Goal: Check status: Check status

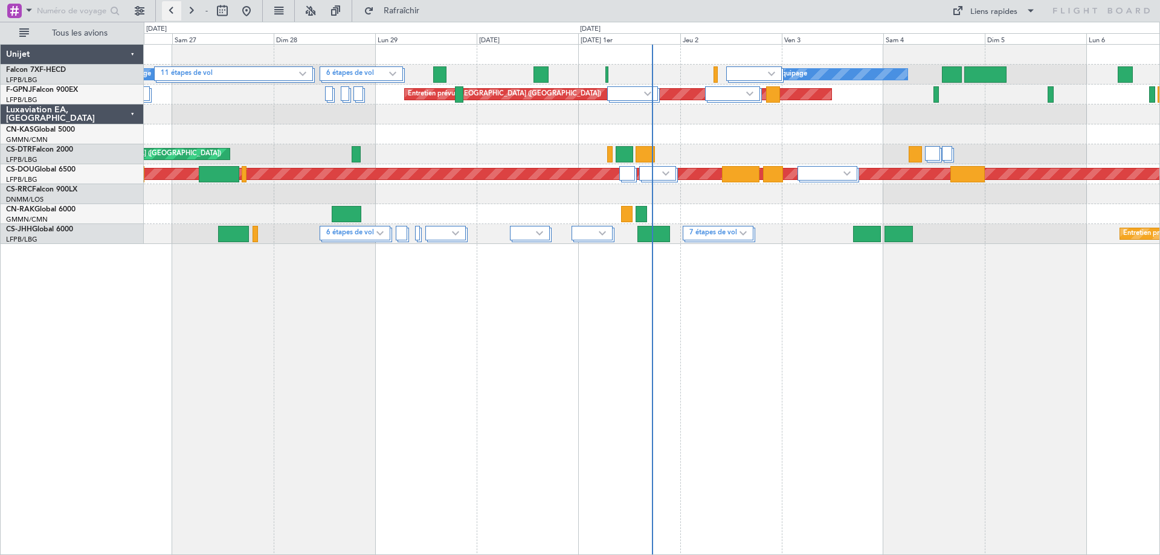
click at [166, 10] on button at bounding box center [171, 10] width 19 height 19
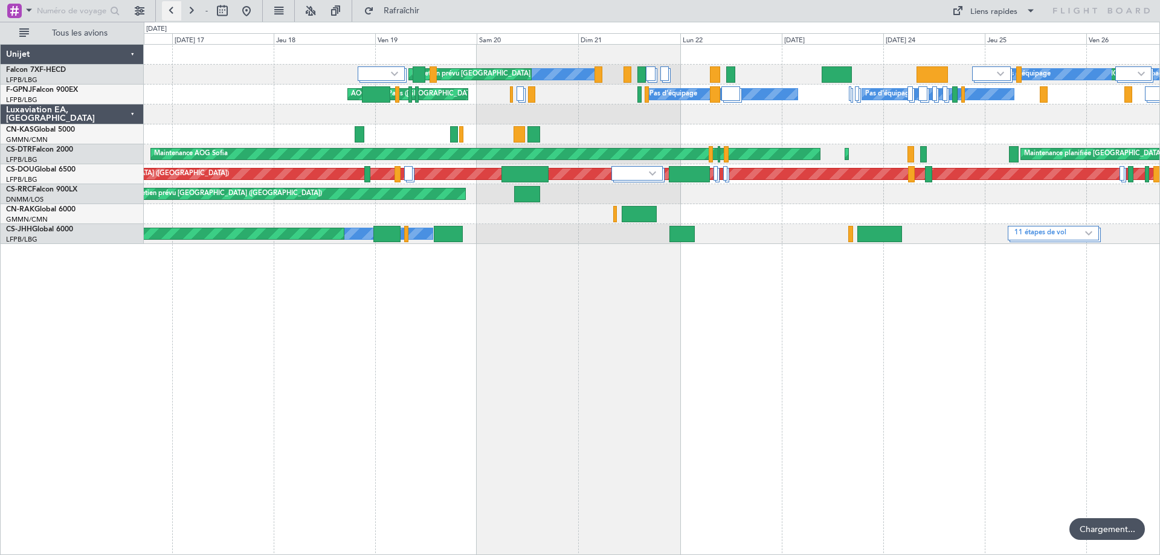
click at [166, 10] on button at bounding box center [171, 10] width 19 height 19
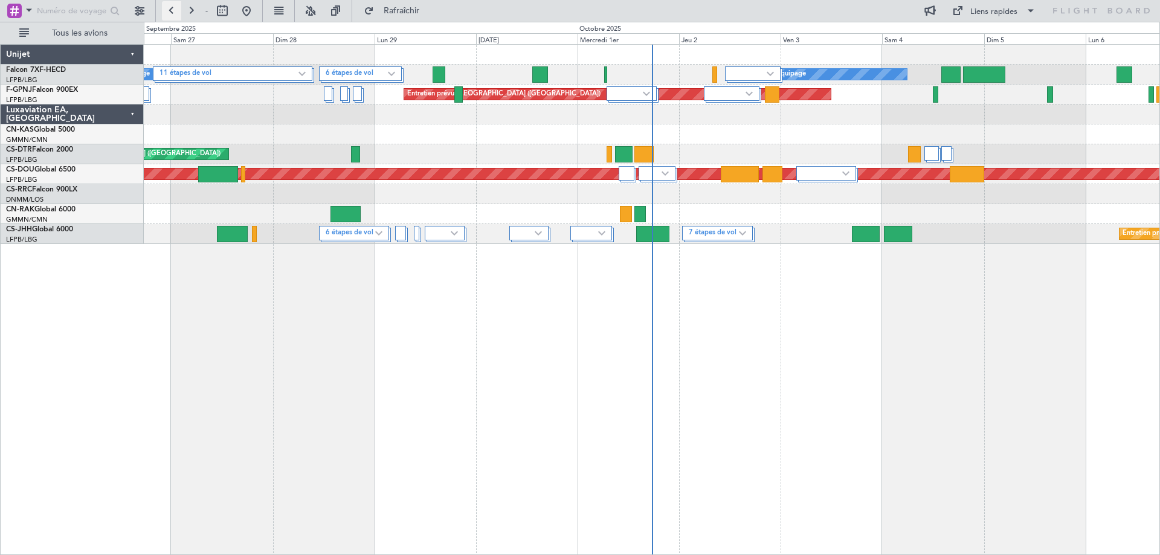
click at [176, 13] on button at bounding box center [171, 10] width 19 height 19
click at [172, 8] on button at bounding box center [171, 10] width 19 height 19
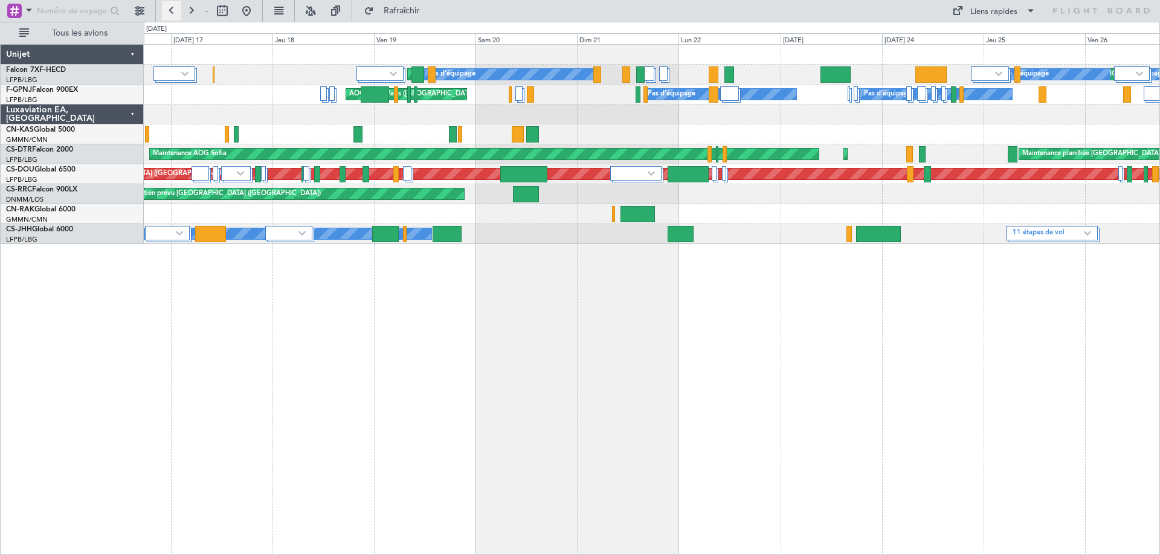
click at [172, 8] on button at bounding box center [171, 10] width 19 height 19
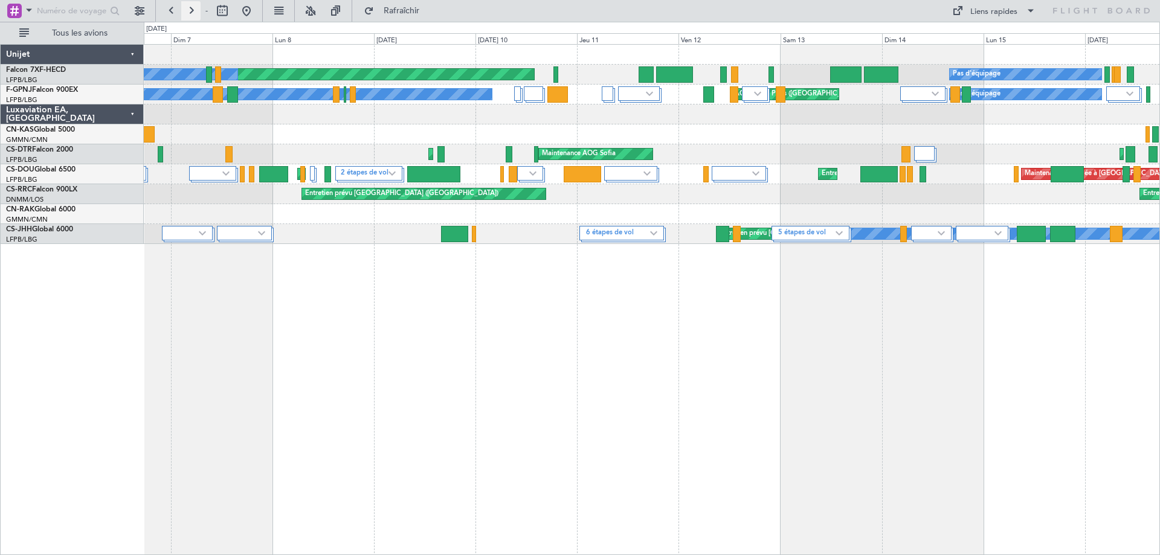
click at [194, 8] on button at bounding box center [190, 10] width 19 height 19
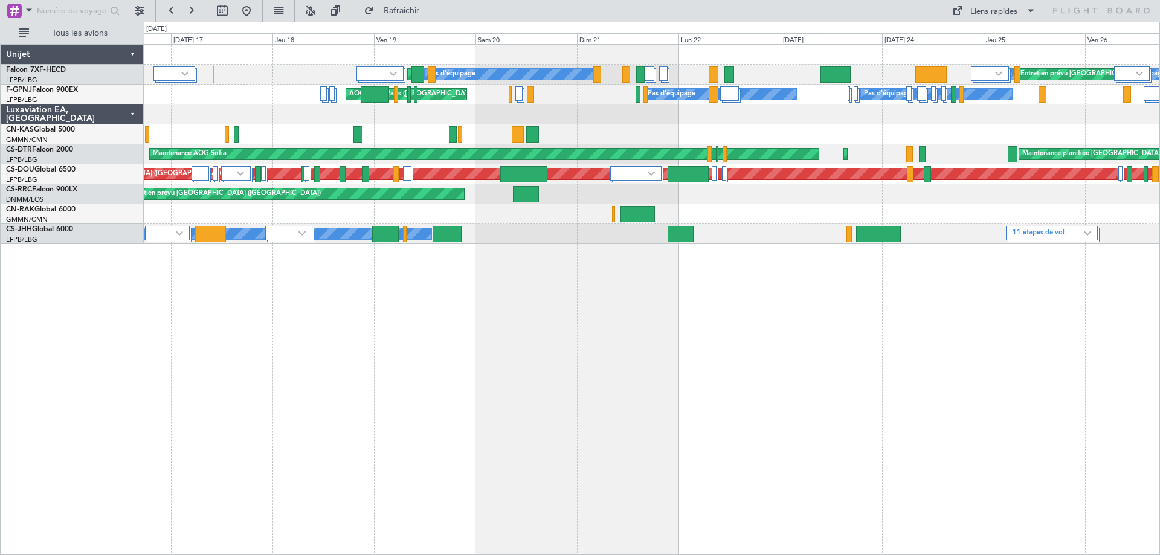
click at [226, 94] on div "AOG Maint Paris (Le Bourget) Pas d'équipage Pas d'équipage Pas d'équipage" at bounding box center [651, 95] width 1015 height 20
click at [215, 95] on div "AOG Maint Paris (Le Bourget) Pas d'équipage Pas d'équipage Pas d'équipage" at bounding box center [651, 95] width 1015 height 20
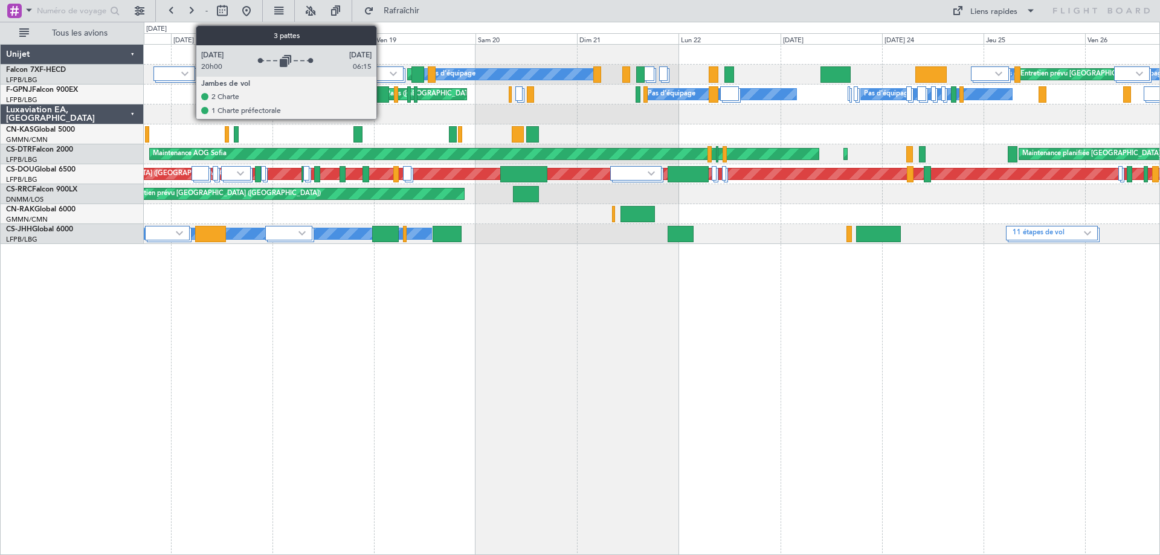
click at [190, 89] on div at bounding box center [174, 78] width 43 height 25
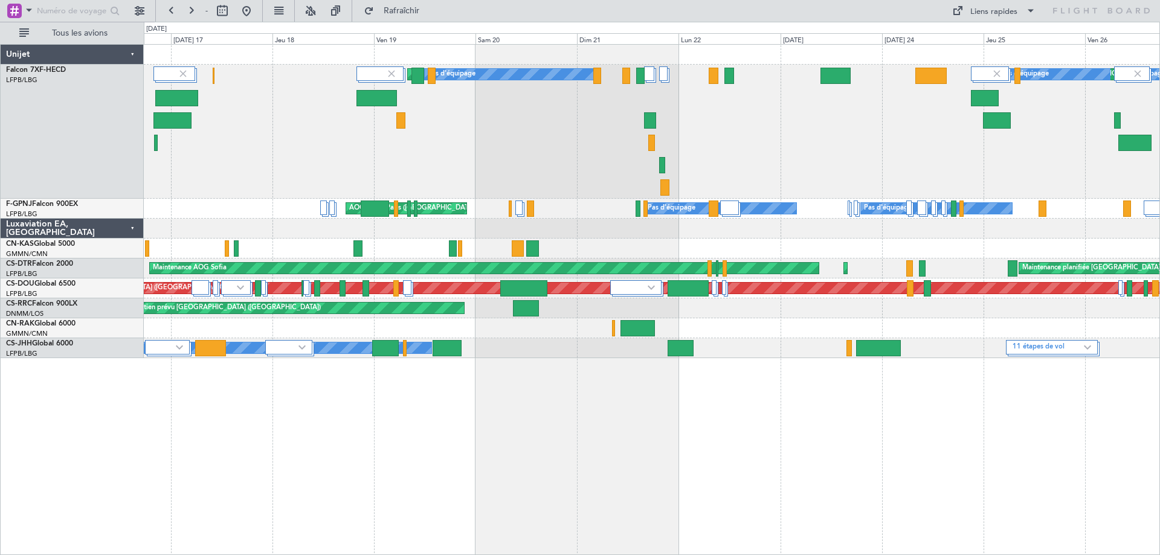
click at [215, 204] on div "Pas d'équipage Pas d'équipage AOG Maint Paris (Le Bourget) Pas d'équipage" at bounding box center [651, 209] width 1015 height 20
click at [225, 210] on div "Pas d'équipage Pas d'équipage AOG Maint Paris (Le Bourget) Pas d'équipage" at bounding box center [651, 209] width 1015 height 20
click at [240, 208] on div "Pas d'équipage Pas d'équipage AOG Maint Paris (Le Bourget) Pas d'équipage" at bounding box center [651, 209] width 1015 height 20
click at [155, 205] on div "Pas d'équipage Pas d'équipage AOG Maint Paris (Le Bourget) Pas d'équipage" at bounding box center [651, 209] width 1015 height 20
click at [219, 10] on button at bounding box center [222, 10] width 19 height 19
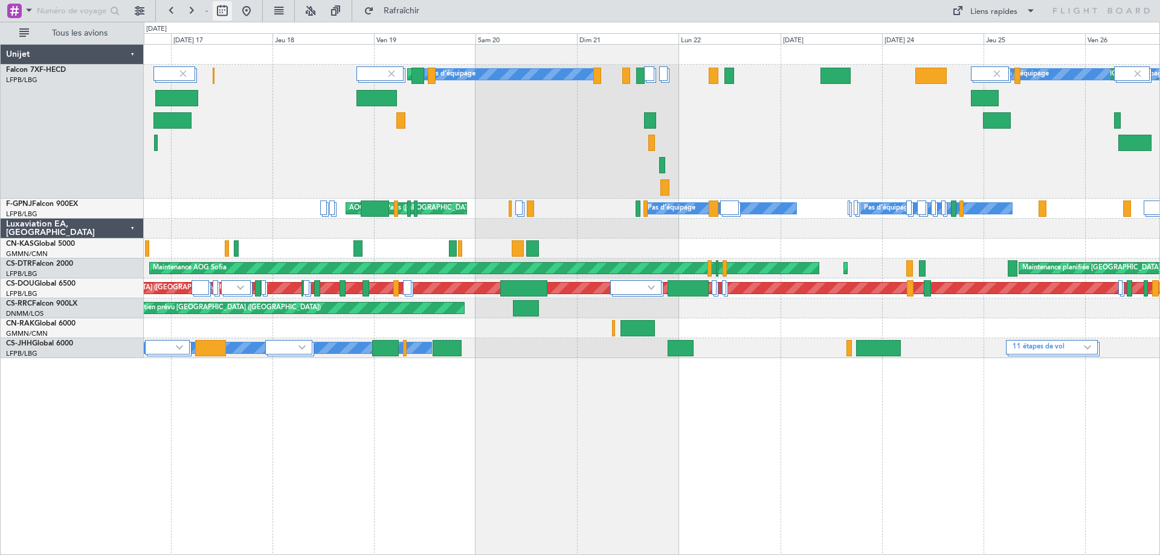
select select "9"
select select "2025"
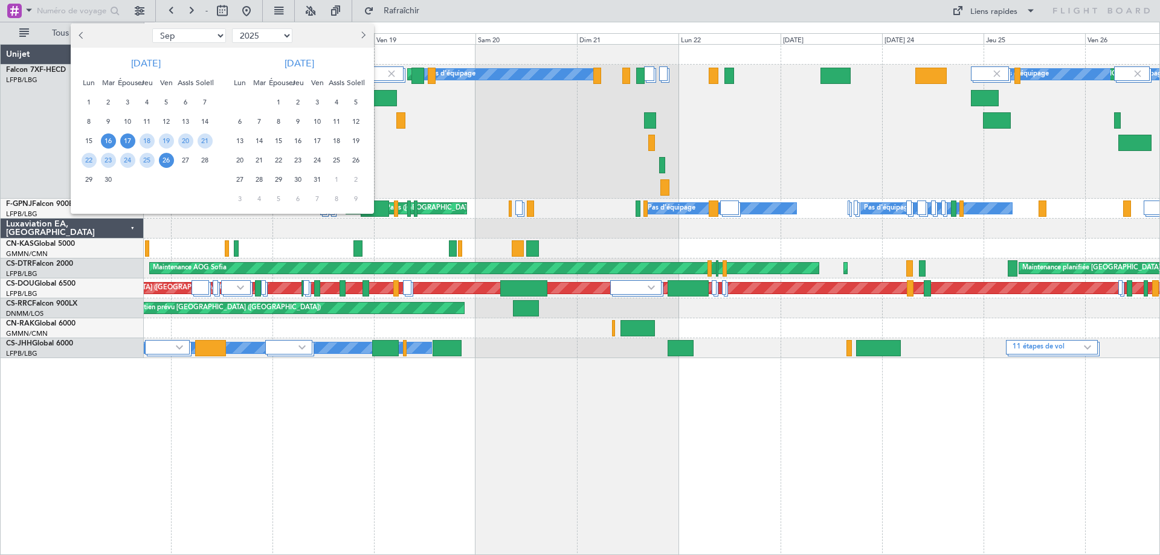
click at [129, 140] on font "17" at bounding box center [127, 141] width 7 height 9
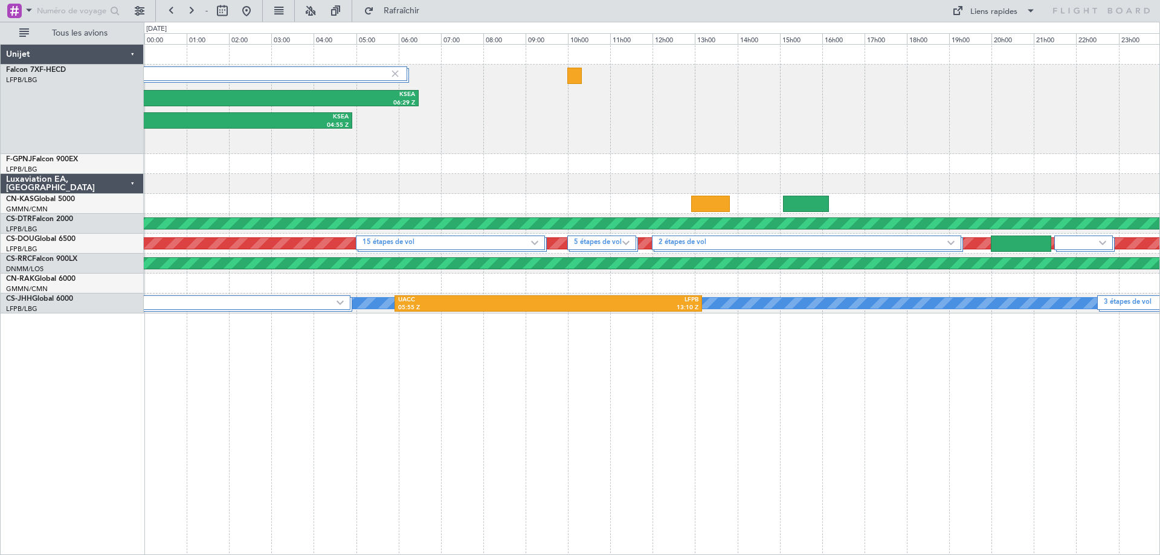
click at [160, 163] on div at bounding box center [651, 164] width 1015 height 20
click at [169, 161] on div at bounding box center [651, 164] width 1015 height 20
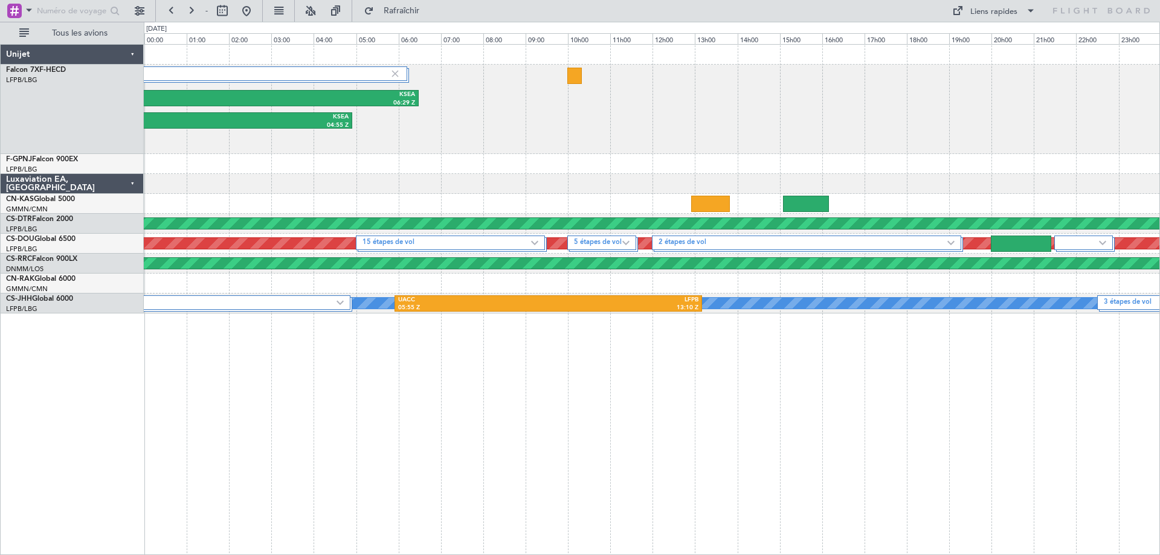
click at [169, 161] on div at bounding box center [651, 164] width 1015 height 20
click at [171, 9] on button at bounding box center [171, 10] width 19 height 19
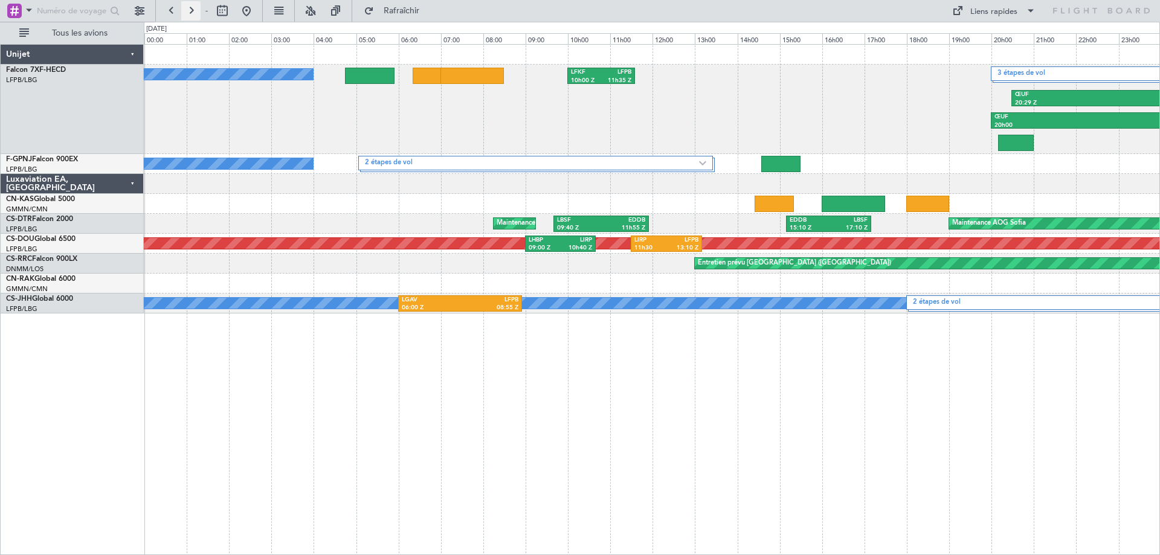
click at [187, 4] on button at bounding box center [190, 10] width 19 height 19
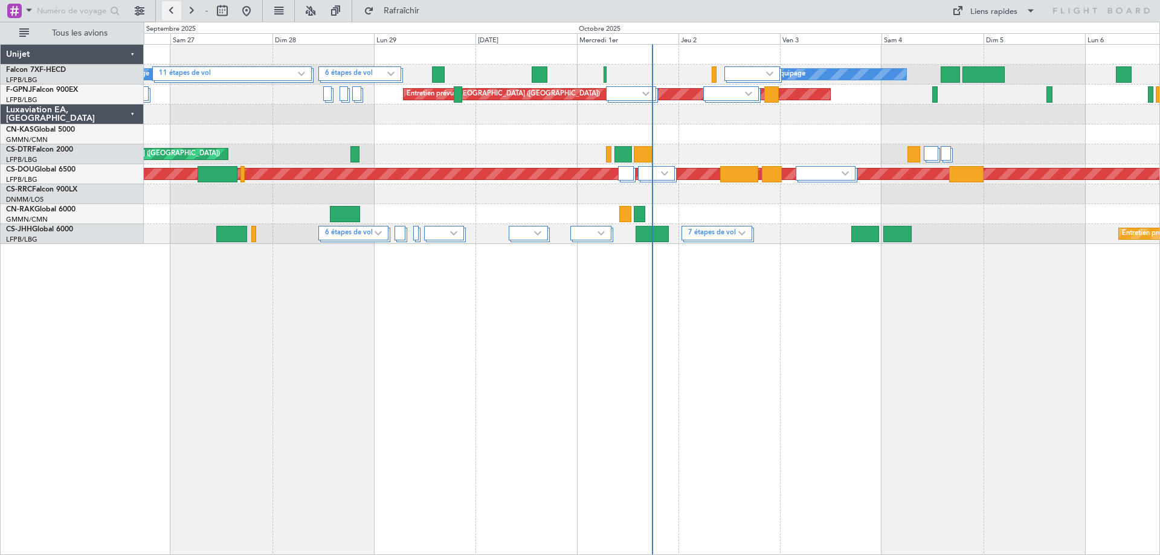
click at [172, 8] on button at bounding box center [171, 10] width 19 height 19
